Goal: Check status

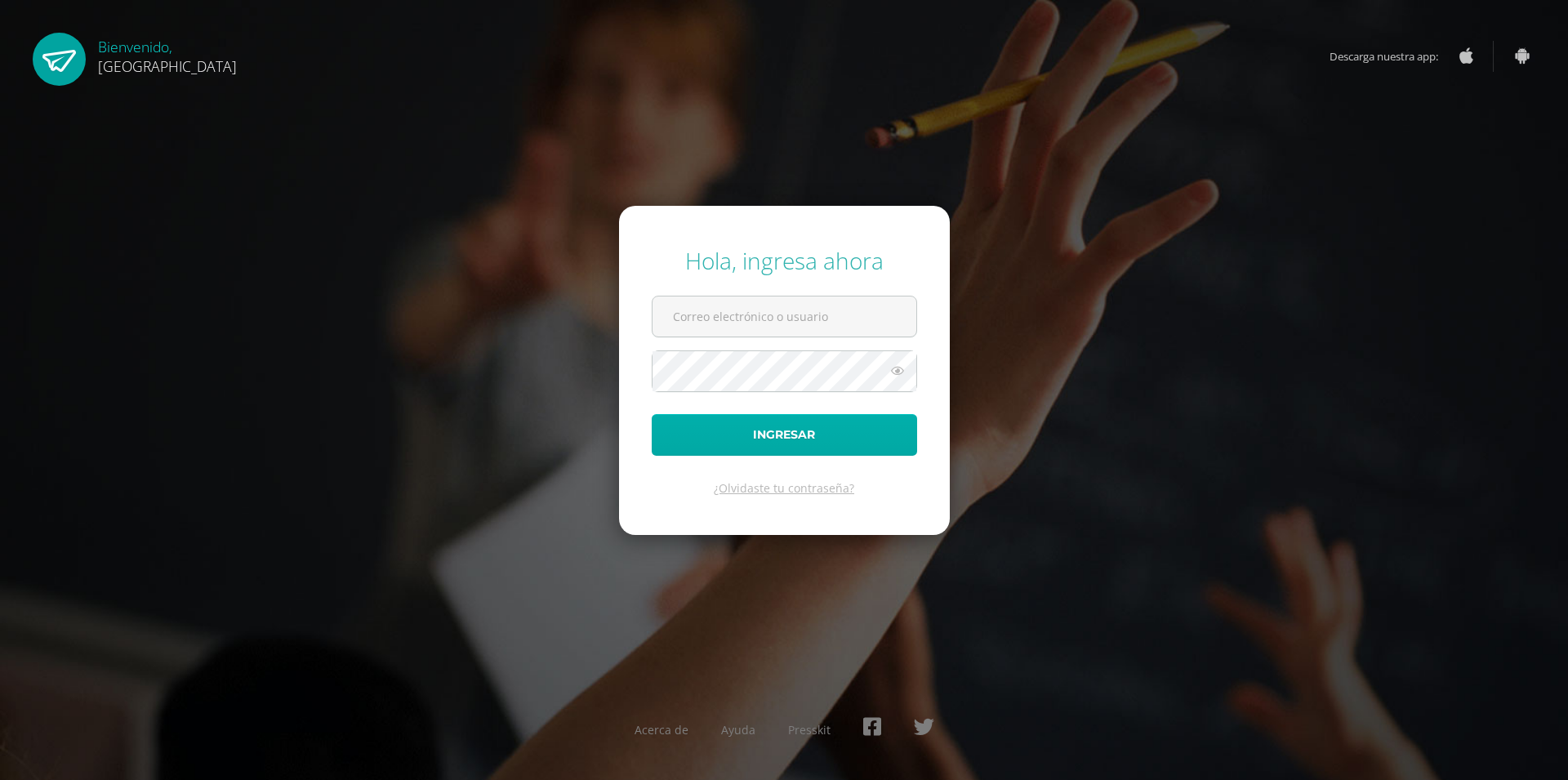
type input "[EMAIL_ADDRESS][DOMAIN_NAME]"
click at [800, 438] on button "Ingresar" at bounding box center [784, 435] width 265 height 42
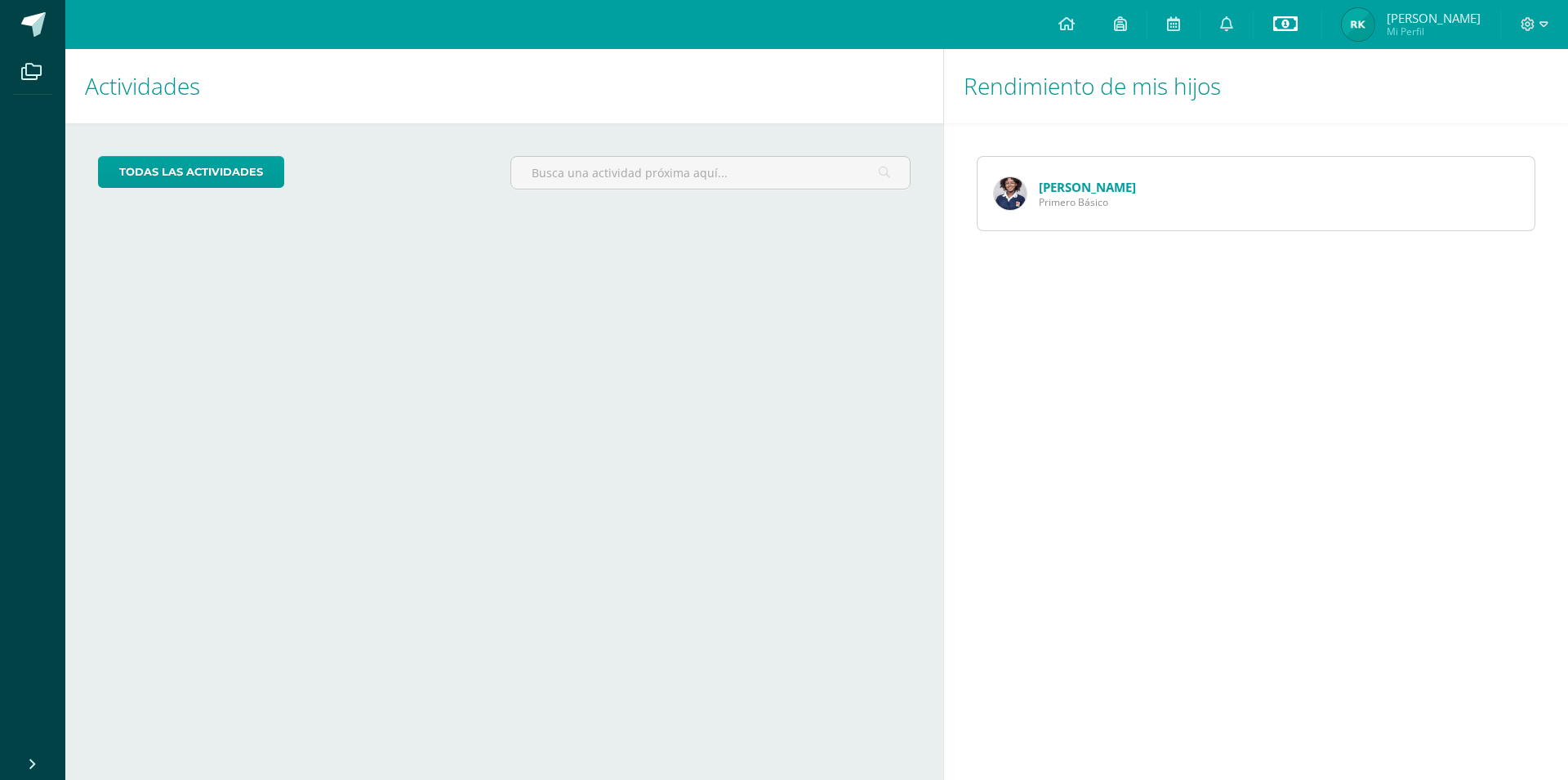
click at [1298, 25] on icon at bounding box center [1286, 24] width 25 height 20
click at [1280, 138] on link "Estado de cuenta Histórico" at bounding box center [1296, 133] width 180 height 39
click at [1259, 135] on link "Estado de cuenta Histórico" at bounding box center [1296, 133] width 180 height 39
click at [1299, 85] on link "Estado de cuenta actual" at bounding box center [1296, 93] width 180 height 39
click at [1074, 20] on icon at bounding box center [1066, 23] width 16 height 15
